Goal: Task Accomplishment & Management: Manage account settings

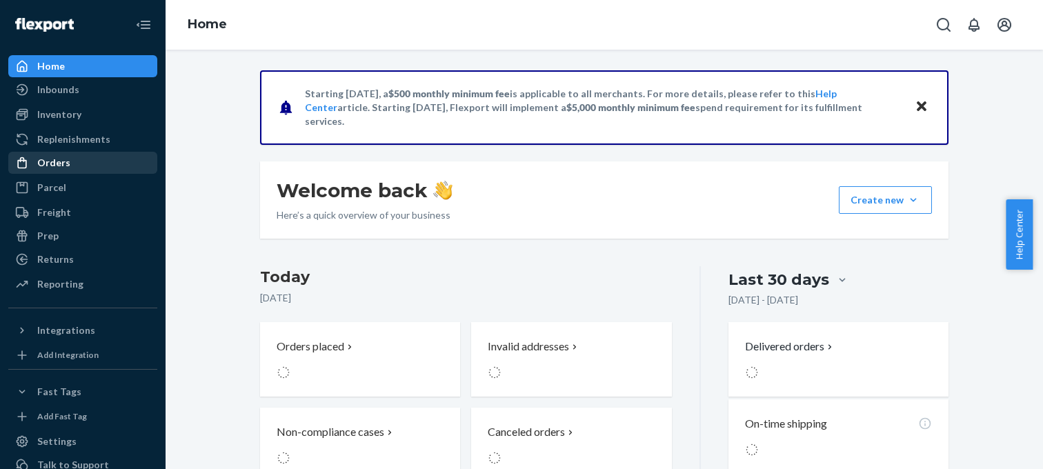
click at [126, 161] on div "Orders" at bounding box center [83, 162] width 146 height 19
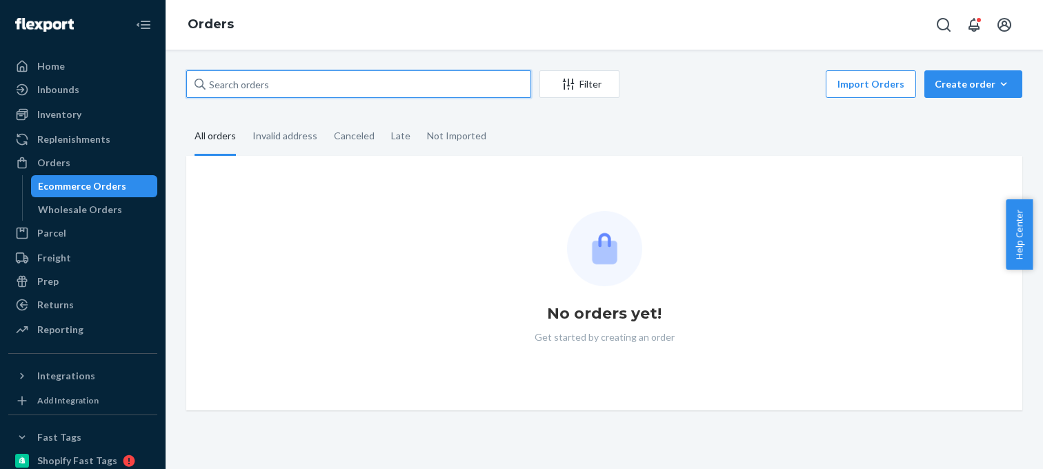
click at [248, 78] on input "text" at bounding box center [358, 84] width 345 height 28
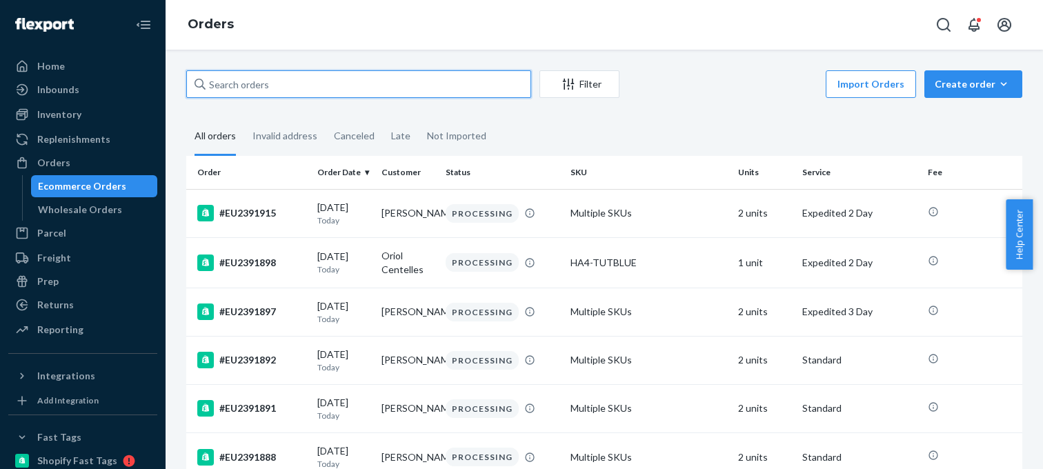
paste input "#EU2387645"
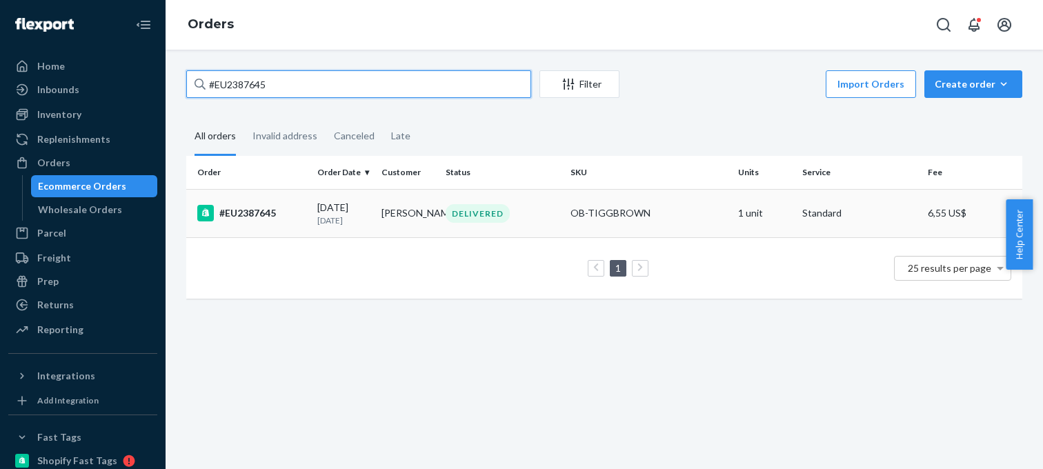
type input "#EU2387645"
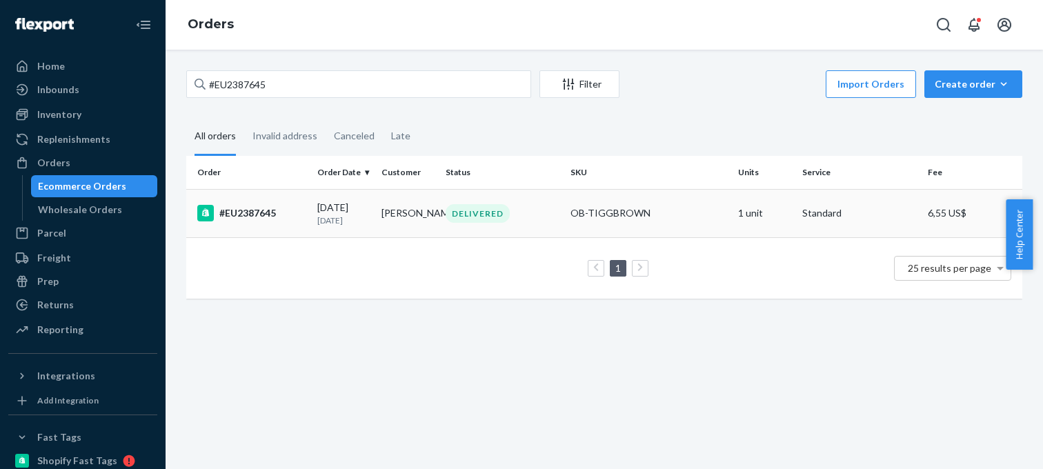
click at [287, 210] on div "#EU2387645" at bounding box center [251, 213] width 109 height 17
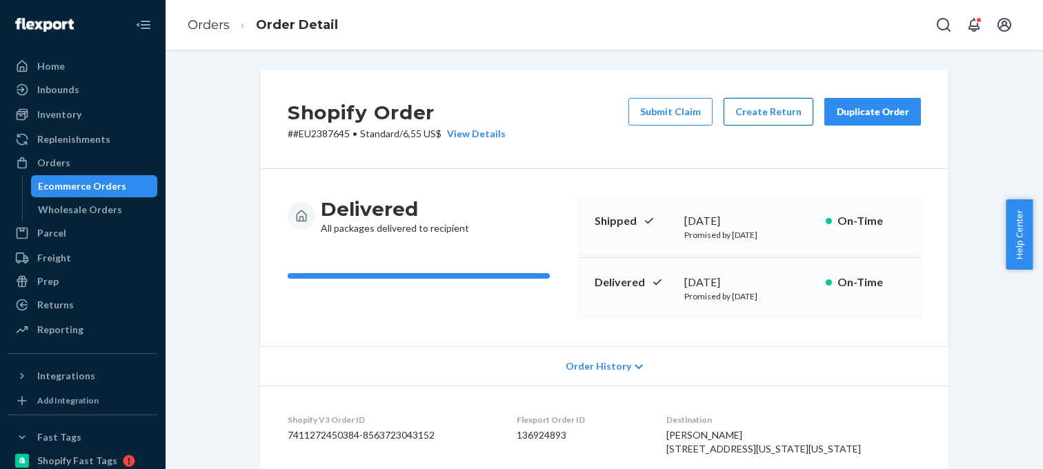
click at [781, 115] on button "Create Return" at bounding box center [769, 112] width 90 height 28
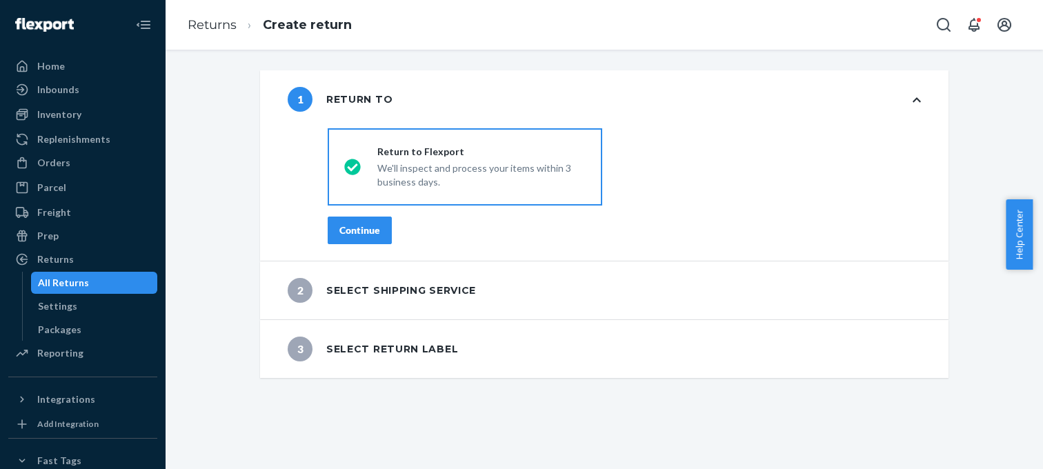
click at [345, 241] on button "Continue" at bounding box center [360, 231] width 64 height 28
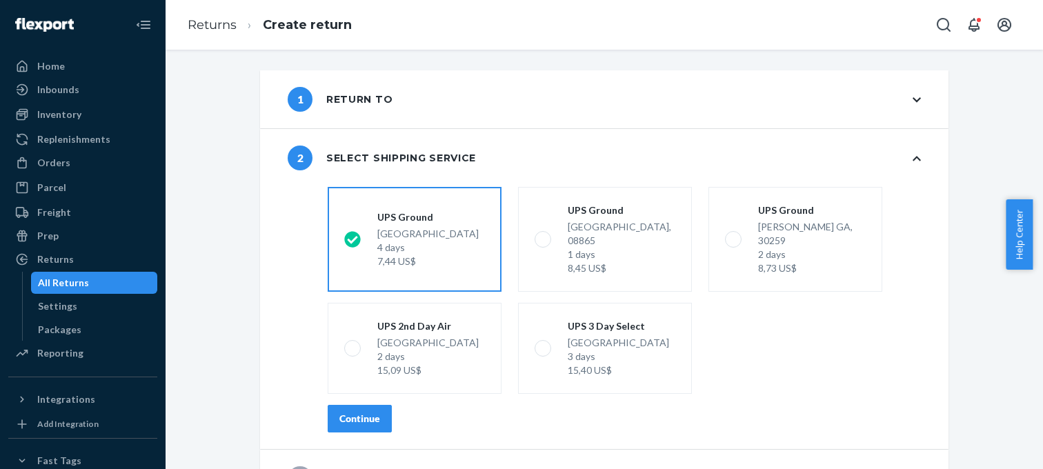
scroll to position [24, 0]
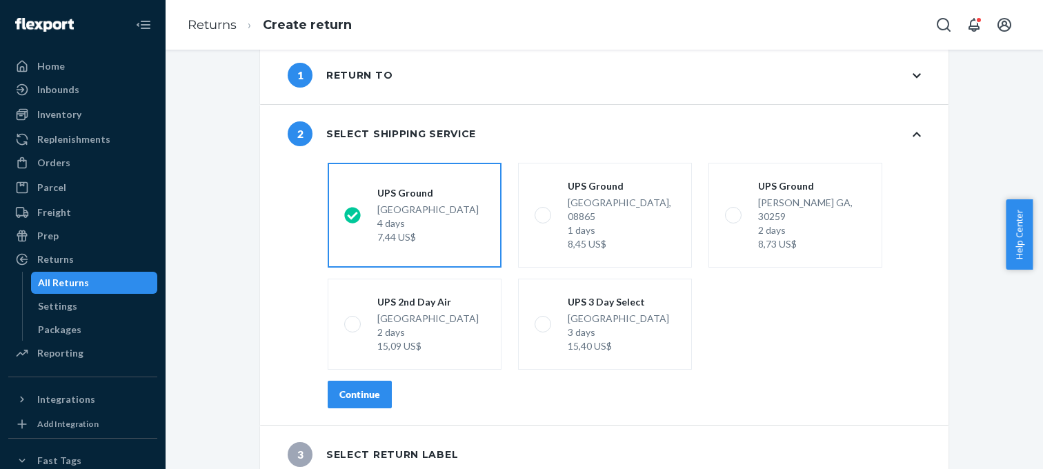
click at [363, 388] on div "Continue" at bounding box center [360, 395] width 41 height 14
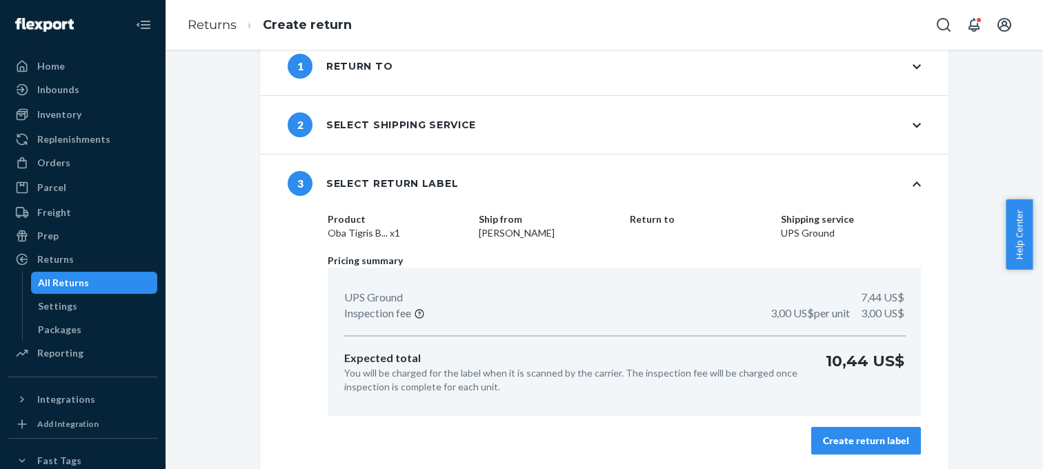
scroll to position [35, 0]
click at [877, 433] on div "Create return label" at bounding box center [866, 440] width 86 height 14
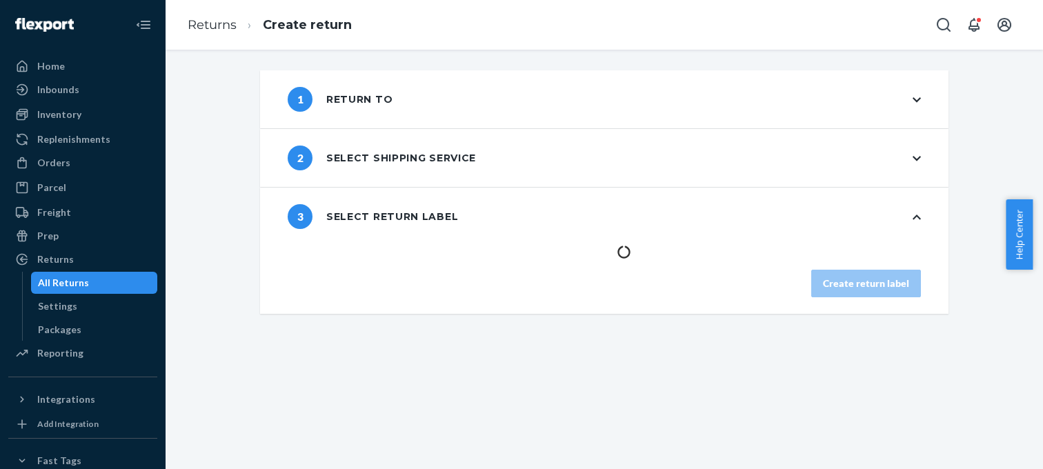
scroll to position [0, 0]
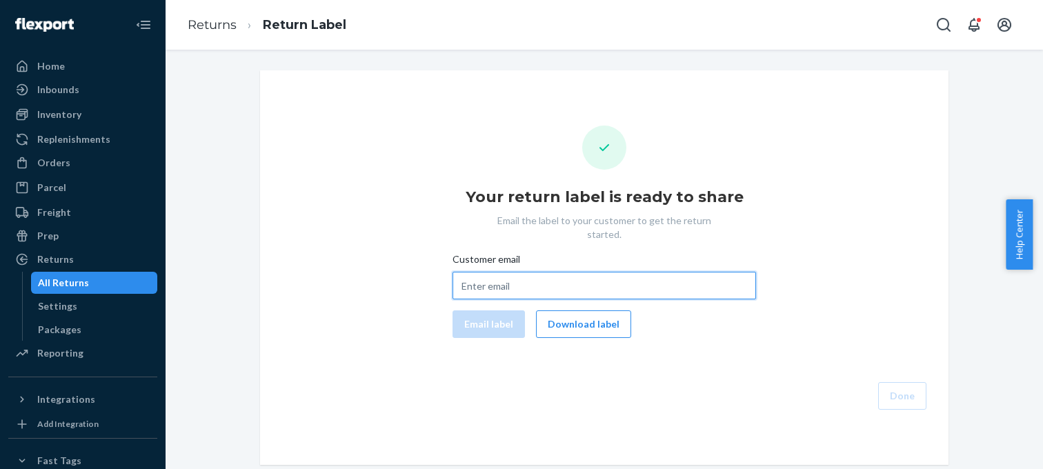
click at [505, 272] on input "Customer email" at bounding box center [605, 286] width 304 height 28
paste input "mkrivosheyna@gmail.com"
type input "mkrivosheyna@gmail.com"
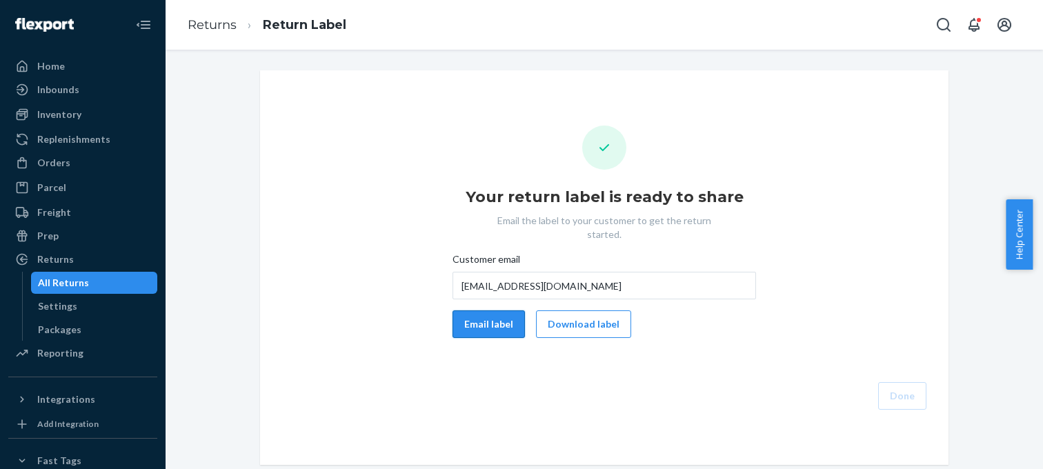
click at [494, 312] on button "Email label" at bounding box center [489, 325] width 72 height 28
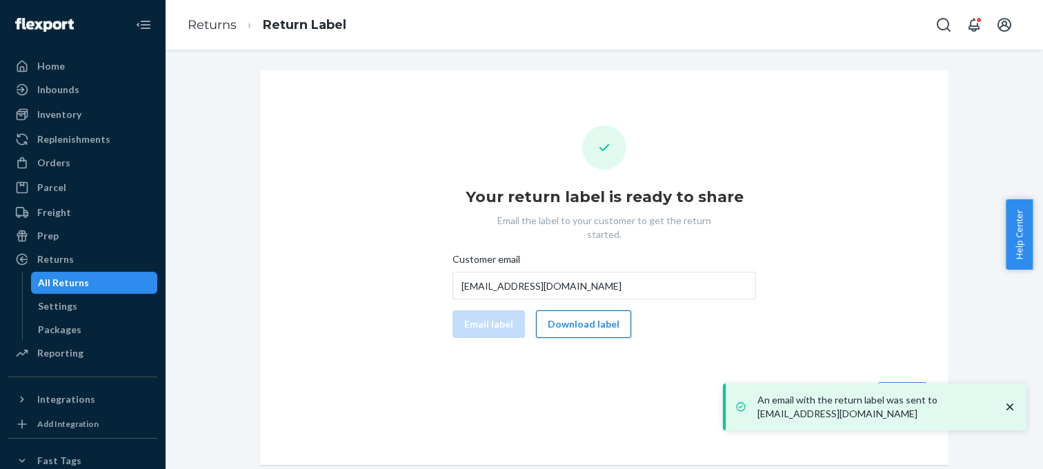
click at [593, 311] on button "Download label" at bounding box center [583, 325] width 95 height 28
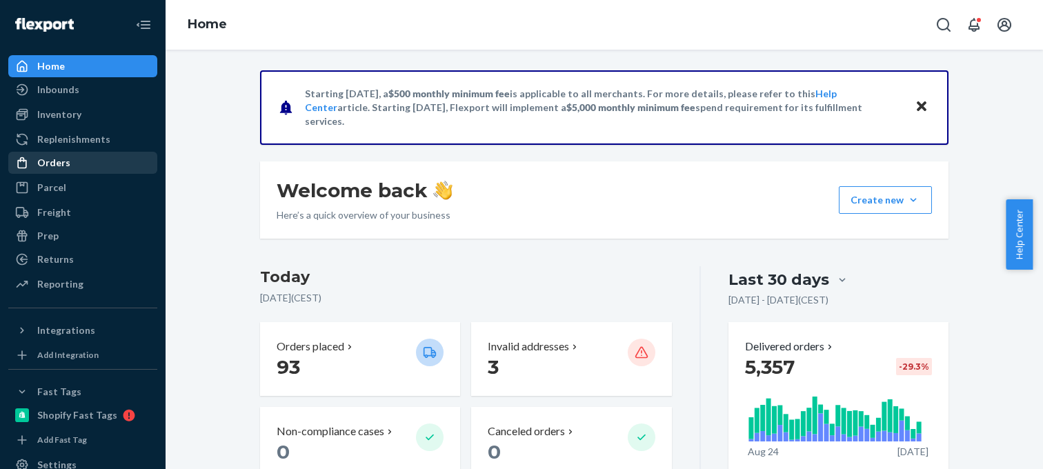
click at [75, 164] on div "Orders" at bounding box center [83, 162] width 146 height 19
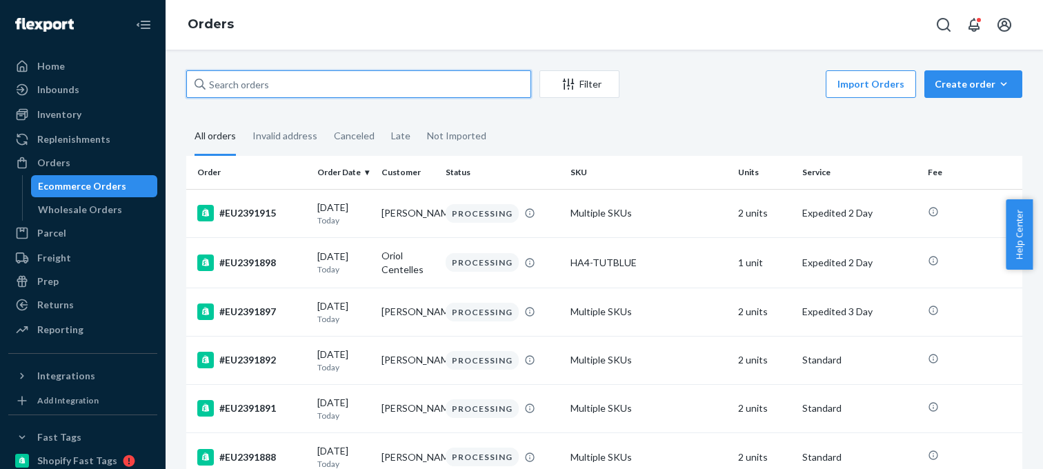
click at [233, 83] on input "text" at bounding box center [358, 84] width 345 height 28
paste input "#EU2383556 Complete"
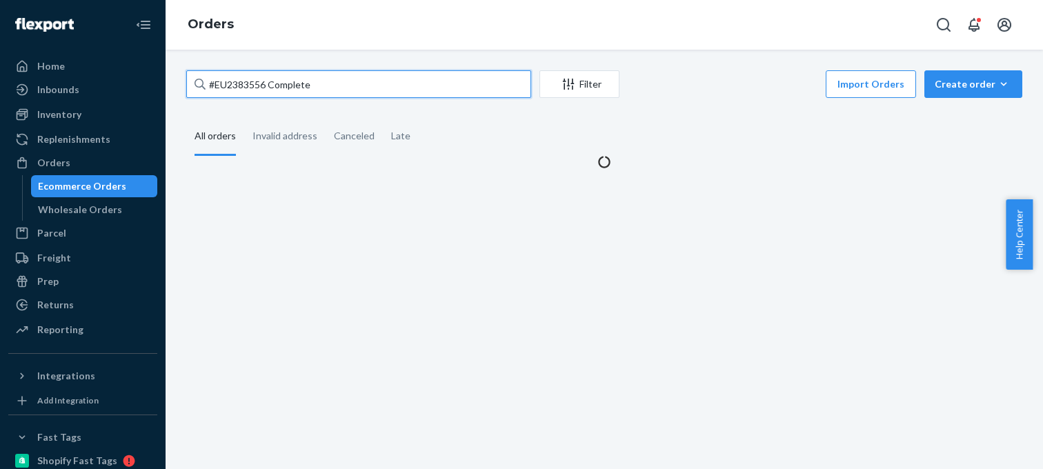
drag, startPoint x: 268, startPoint y: 84, endPoint x: 439, endPoint y: 86, distance: 170.5
click at [398, 84] on input "#EU2383556 Complete" at bounding box center [358, 84] width 345 height 28
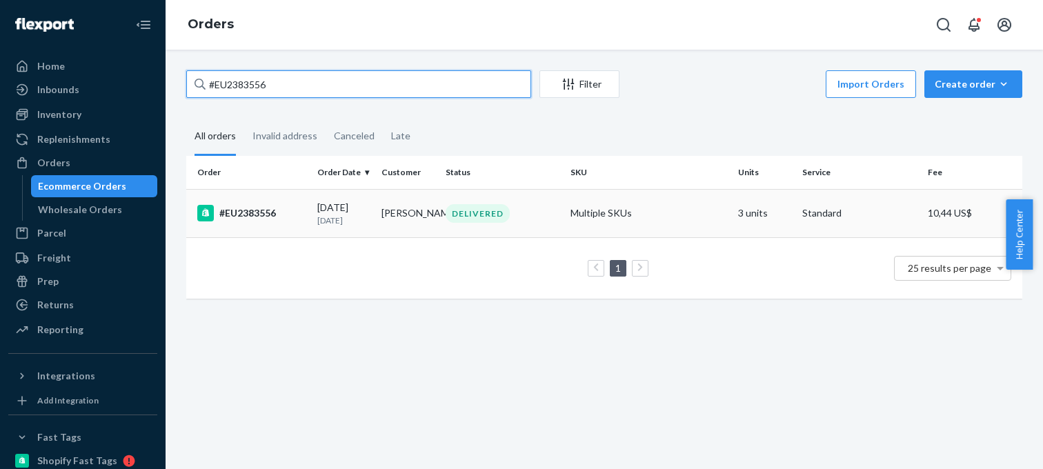
type input "#EU2383556"
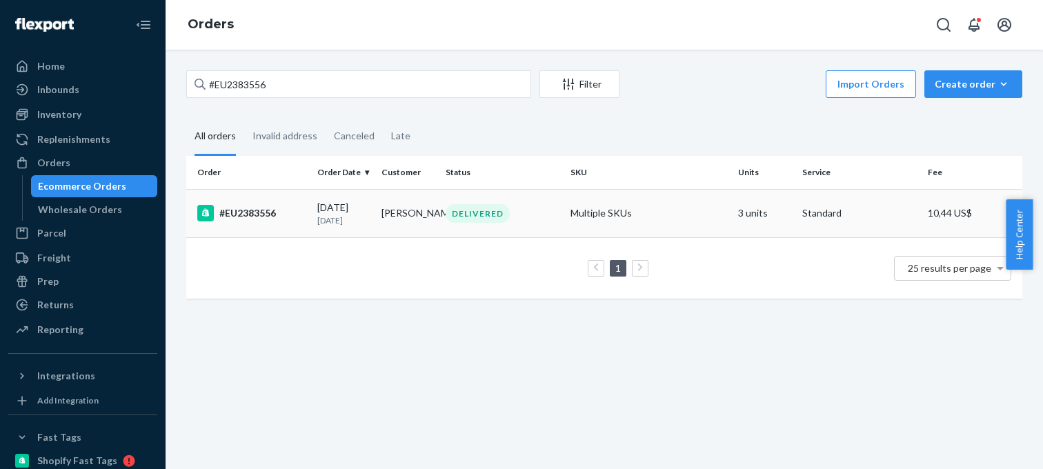
click at [270, 206] on div "#EU2383556" at bounding box center [251, 213] width 109 height 17
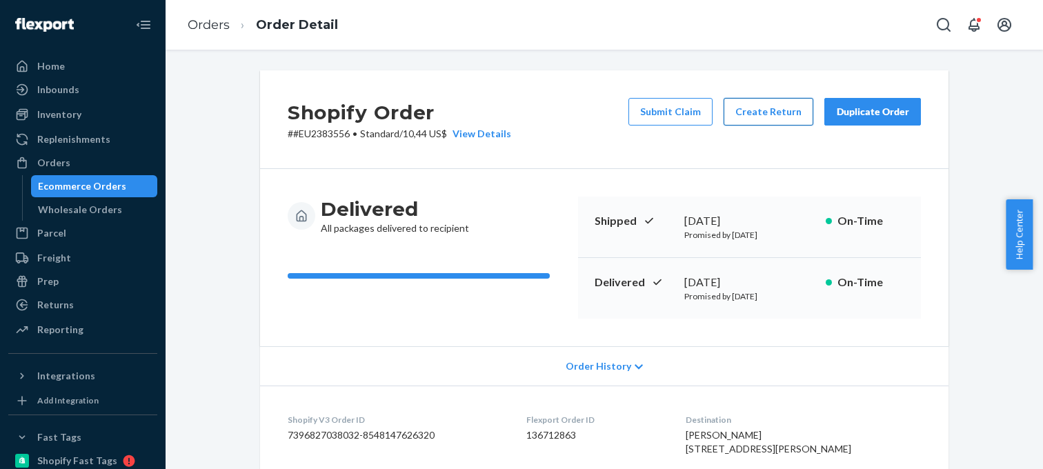
click at [743, 110] on button "Create Return" at bounding box center [769, 112] width 90 height 28
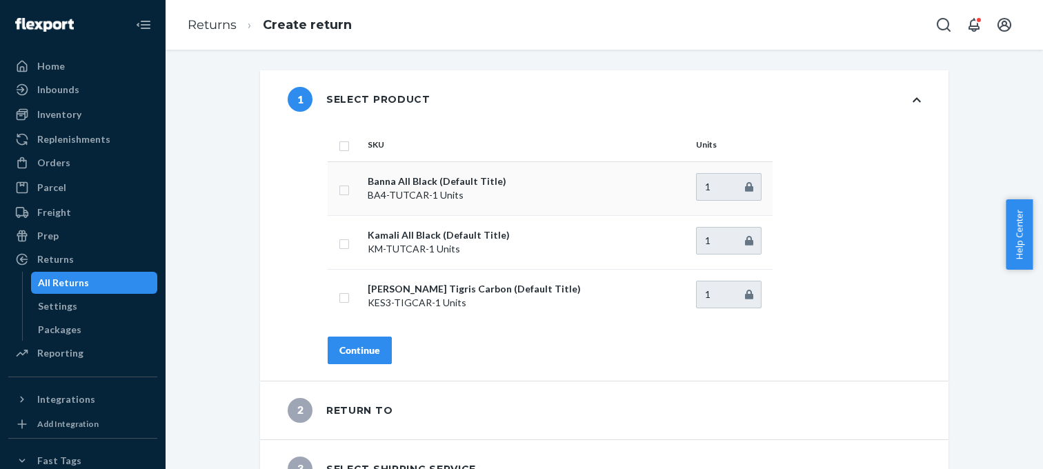
click at [339, 186] on input "checkbox" at bounding box center [344, 189] width 11 height 14
checkbox input "true"
click at [367, 346] on div "Continue" at bounding box center [360, 351] width 41 height 14
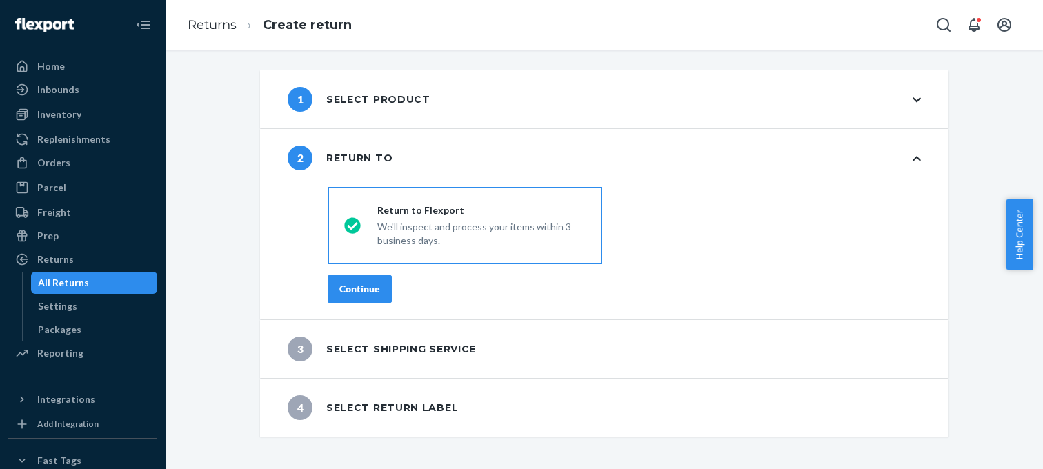
click at [366, 280] on button "Continue" at bounding box center [360, 289] width 64 height 28
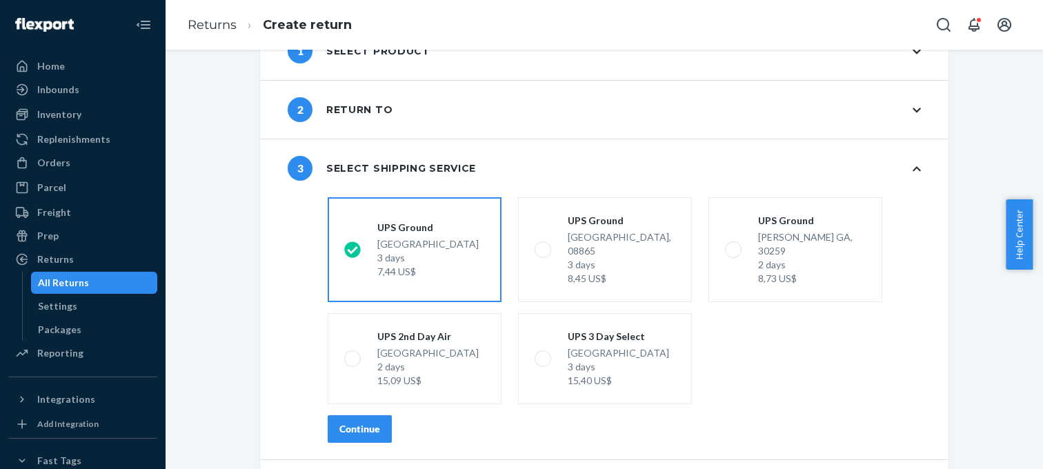
scroll to position [83, 0]
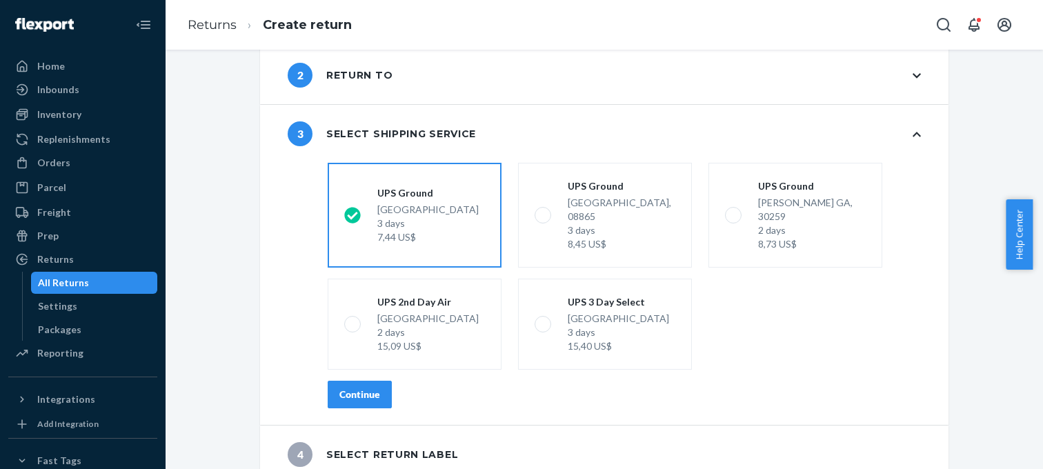
click at [341, 392] on button "Continue" at bounding box center [360, 395] width 64 height 28
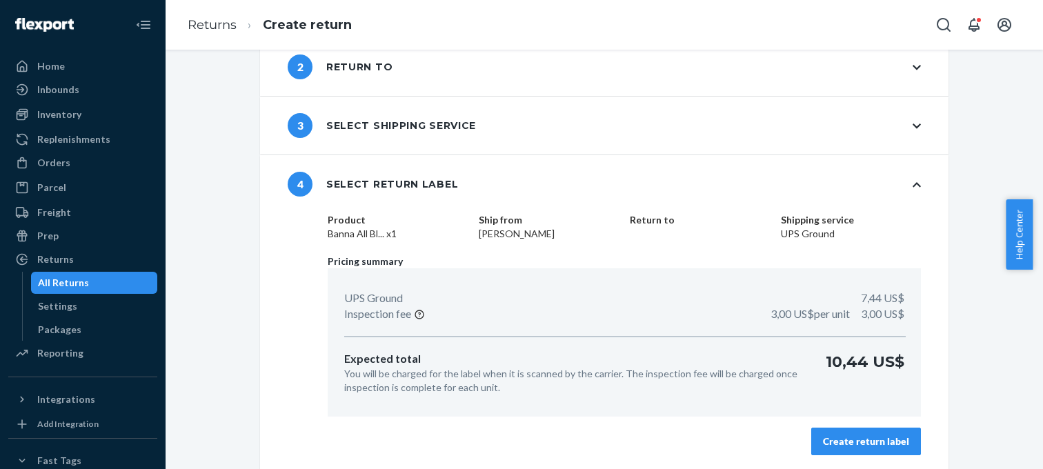
scroll to position [93, 0]
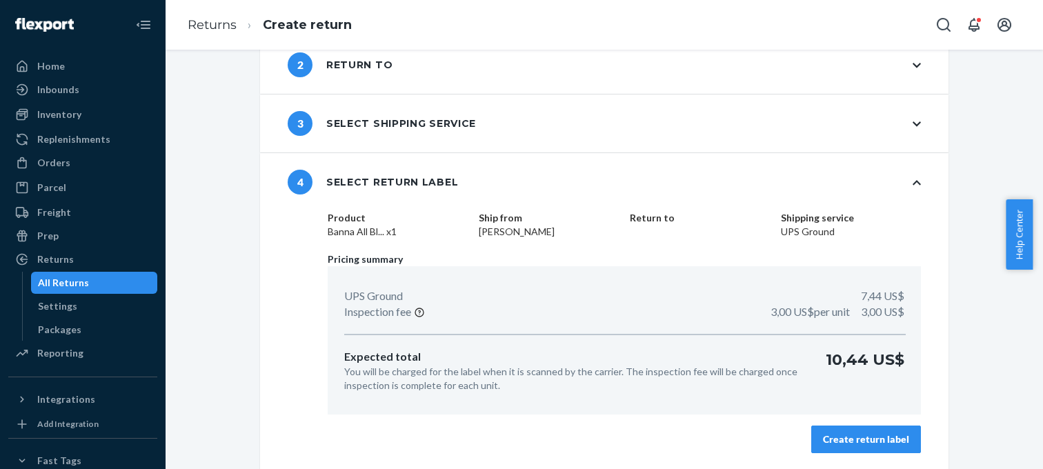
click at [874, 423] on div "Product Banna All Bl... x1 Ship from [PERSON_NAME] Return to Shipping service U…" at bounding box center [624, 340] width 649 height 259
drag, startPoint x: 884, startPoint y: 438, endPoint x: 839, endPoint y: 418, distance: 50.0
click at [884, 439] on div "Create return label" at bounding box center [866, 440] width 86 height 14
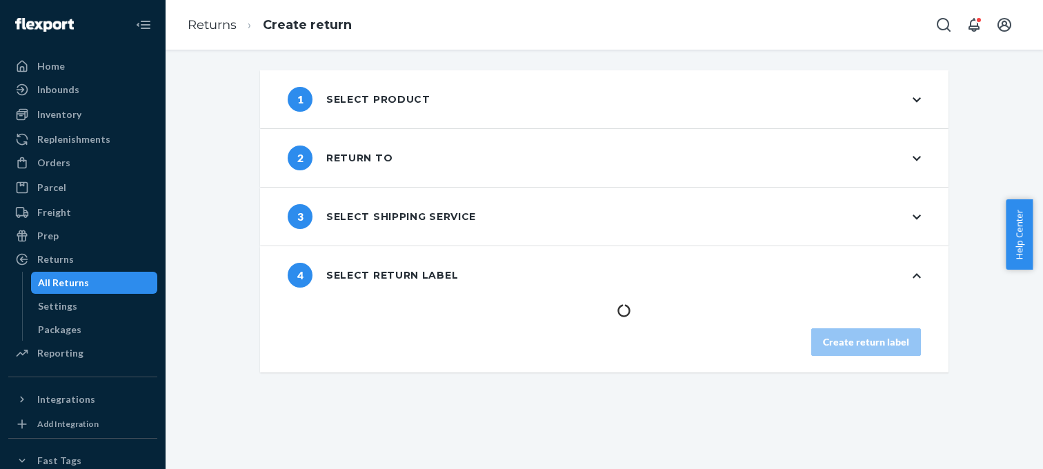
scroll to position [0, 0]
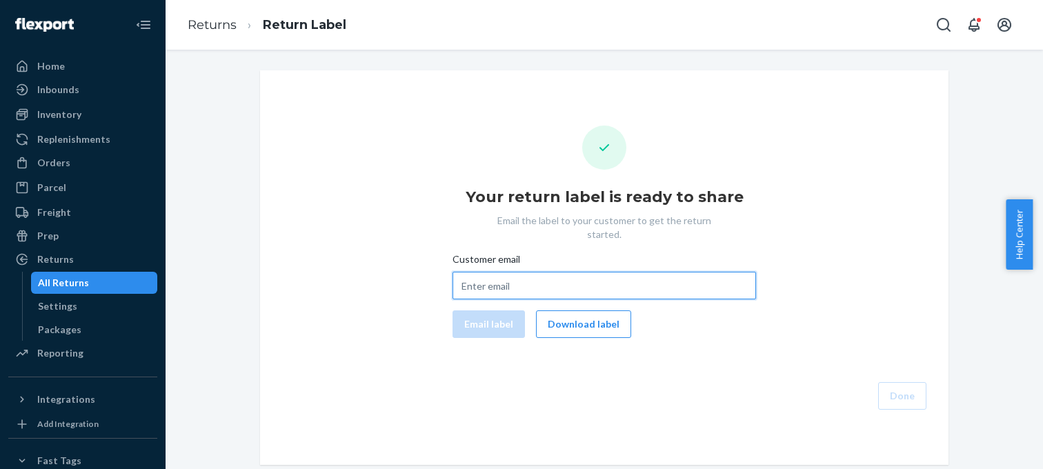
click at [486, 272] on input "Customer email" at bounding box center [605, 286] width 304 height 28
paste input "[EMAIL_ADDRESS][DOMAIN_NAME]"
type input "[EMAIL_ADDRESS][DOMAIN_NAME]"
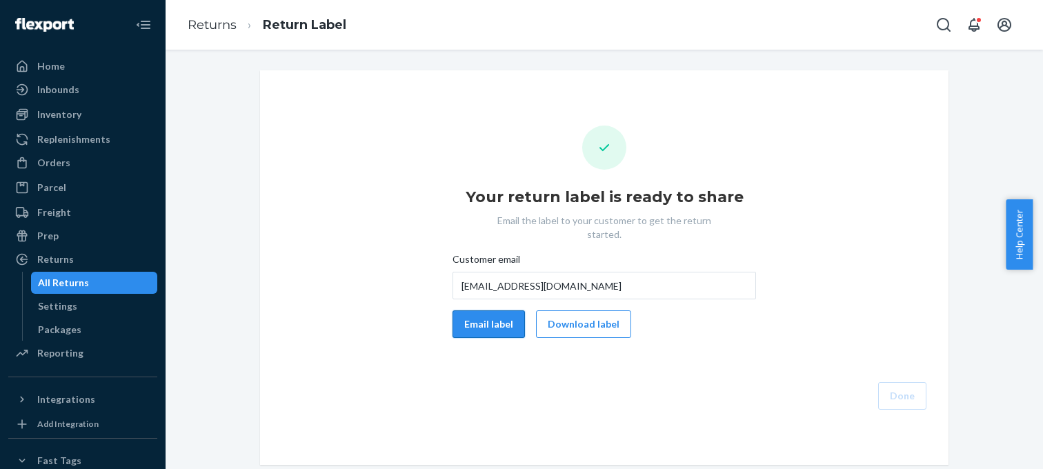
click at [482, 311] on button "Email label" at bounding box center [489, 325] width 72 height 28
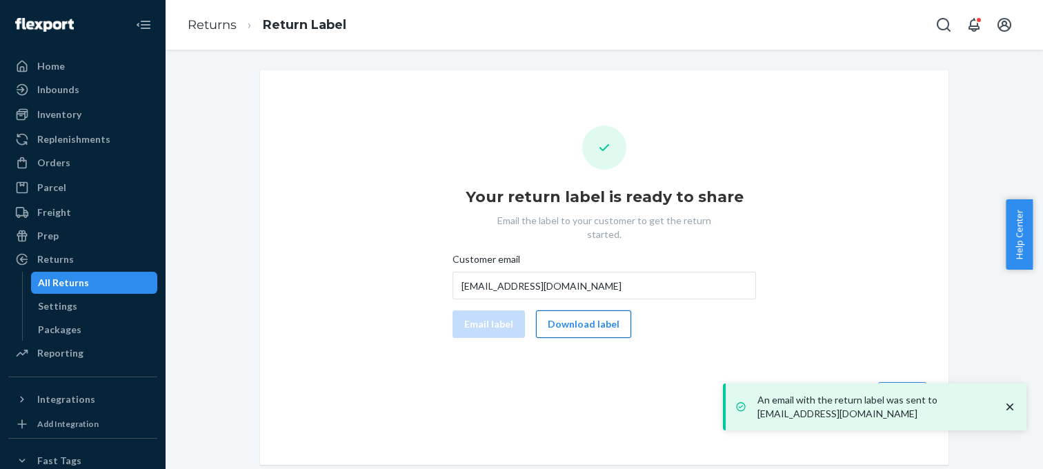
click at [558, 315] on button "Download label" at bounding box center [583, 325] width 95 height 28
